Goal: Information Seeking & Learning: Learn about a topic

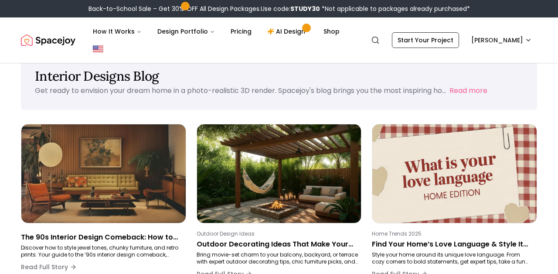
scroll to position [23, 0]
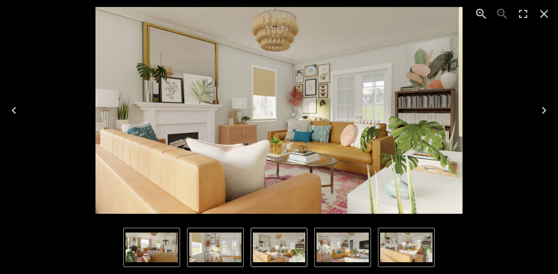
click at [164, 246] on img "3 of 5" at bounding box center [151, 247] width 52 height 30
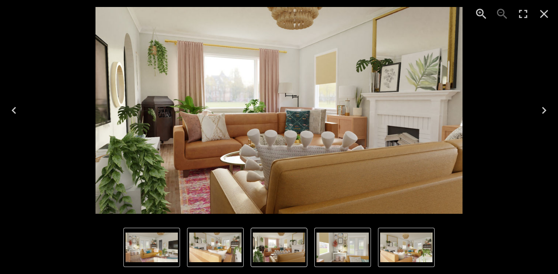
click at [211, 249] on img "2 of 5" at bounding box center [215, 247] width 52 height 30
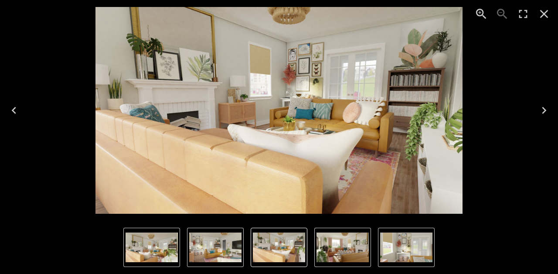
click at [266, 247] on img "2 of 5" at bounding box center [279, 247] width 52 height 30
click at [349, 253] on img "3 of 5" at bounding box center [342, 247] width 52 height 30
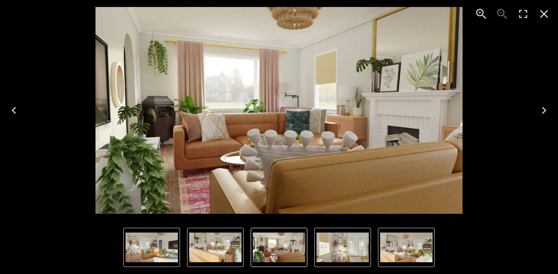
click at [379, 253] on button "5 of 5" at bounding box center [406, 246] width 57 height 39
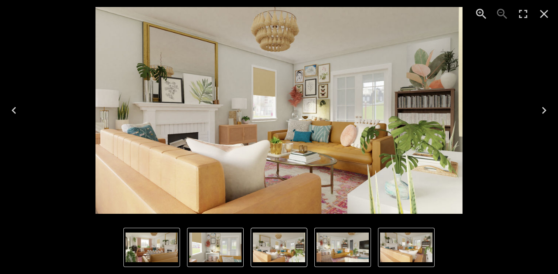
click at [406, 253] on img "2 of 5" at bounding box center [406, 247] width 52 height 30
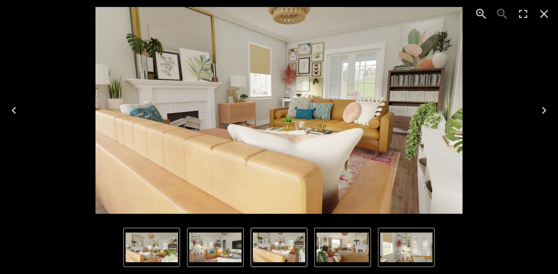
click at [358, 251] on img "3 of 5" at bounding box center [342, 247] width 52 height 30
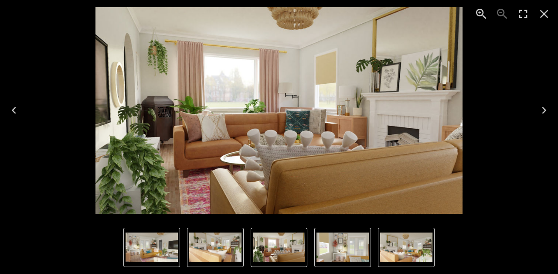
click at [383, 248] on img "5 of 5" at bounding box center [406, 247] width 52 height 30
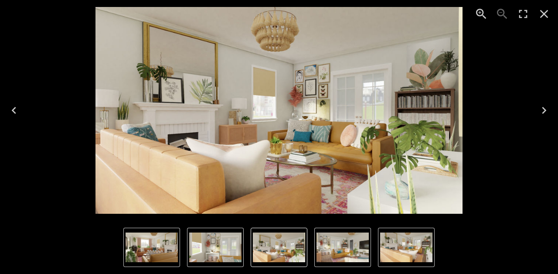
click at [550, 10] on icon "Close" at bounding box center [544, 14] width 14 height 14
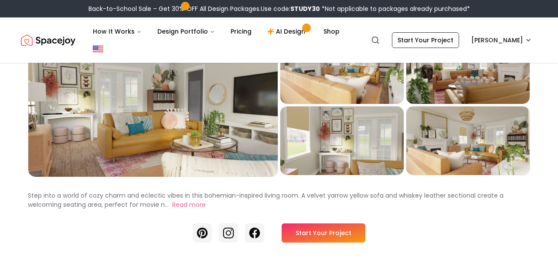
scroll to position [79, 0]
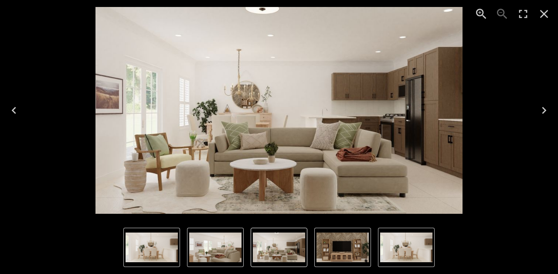
scroll to position [90, 0]
click at [543, 14] on icon "Close" at bounding box center [544, 14] width 8 height 8
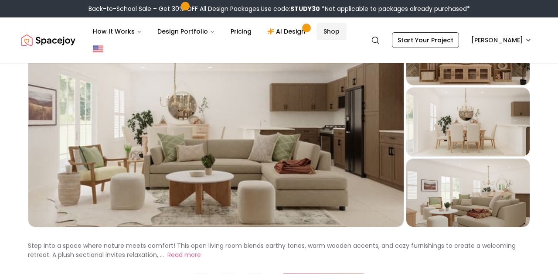
click at [324, 38] on link "Shop" at bounding box center [331, 31] width 30 height 17
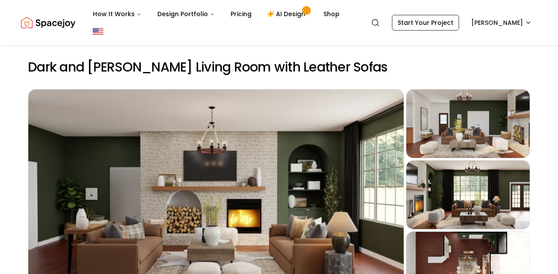
click at [442, 102] on div "Preview" at bounding box center [467, 123] width 123 height 68
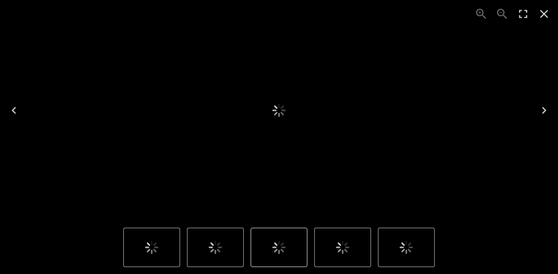
scroll to position [34, 0]
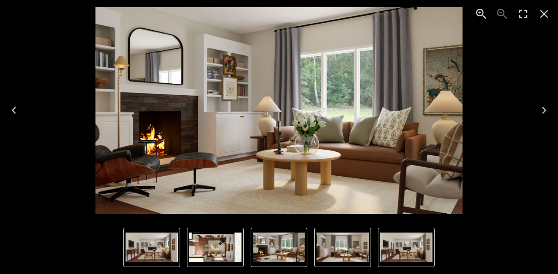
scroll to position [64, 0]
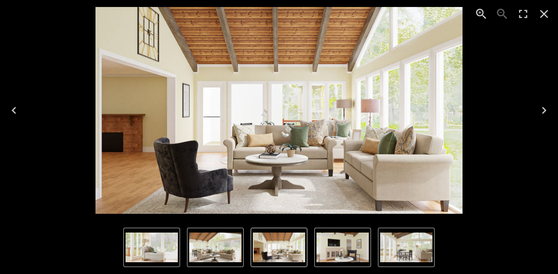
click at [14, 109] on icon "Previous" at bounding box center [14, 110] width 4 height 7
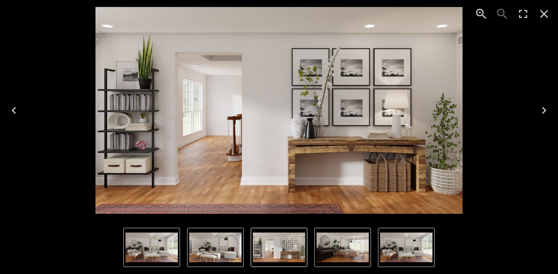
scroll to position [30, 0]
click at [22, 102] on button "Previous" at bounding box center [14, 110] width 28 height 35
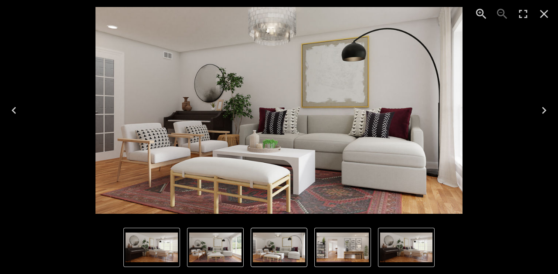
click at [541, 10] on icon "Close" at bounding box center [544, 14] width 14 height 14
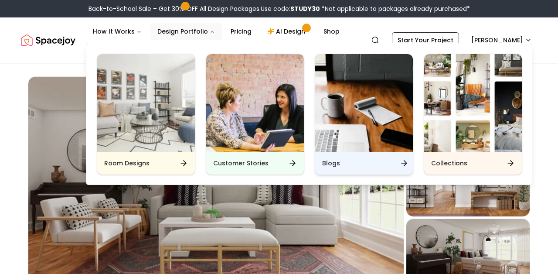
click at [318, 162] on div "Blogs" at bounding box center [364, 163] width 98 height 23
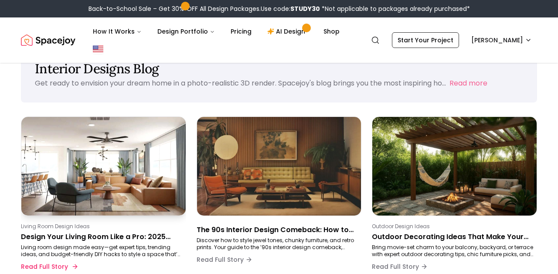
click at [139, 232] on p "Design Your Living Room Like a Pro: 2025 Trends & Timeless Styling Tips" at bounding box center [102, 236] width 162 height 10
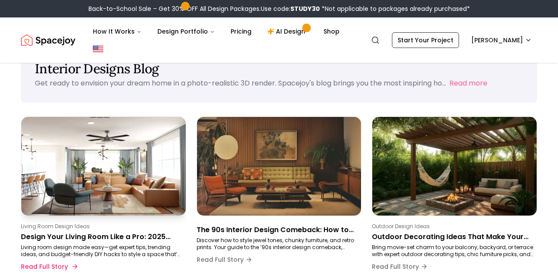
click at [106, 189] on img at bounding box center [103, 165] width 172 height 103
